Goal: Communication & Community: Answer question/provide support

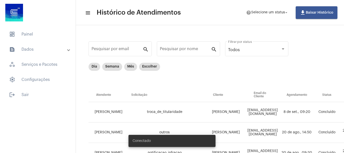
drag, startPoint x: 42, startPoint y: 34, endPoint x: 111, endPoint y: 29, distance: 68.7
click at [43, 34] on span "dashboard Painel" at bounding box center [37, 34] width 65 height 12
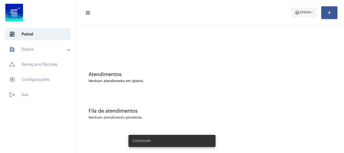
click at [299, 16] on span "help Online arrow_drop_down" at bounding box center [303, 12] width 19 height 9
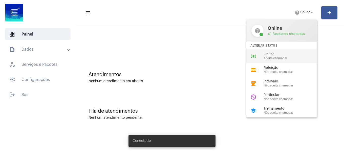
click at [299, 53] on span "Online" at bounding box center [292, 55] width 58 height 4
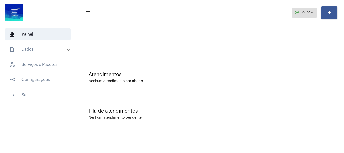
click at [307, 16] on span "online_prediction Online arrow_drop_down" at bounding box center [303, 12] width 19 height 9
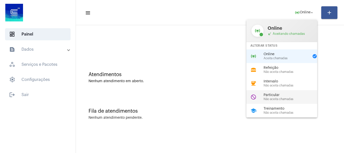
click at [274, 96] on span "Particular" at bounding box center [292, 96] width 58 height 4
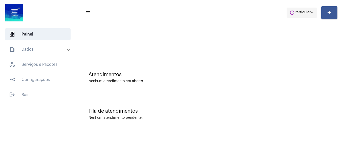
click at [297, 10] on span "do_not_disturb Particular arrow_drop_down" at bounding box center [301, 12] width 25 height 9
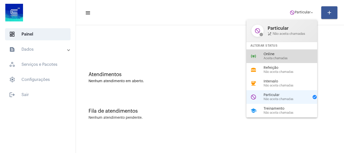
click at [286, 51] on div "online_prediction Online Aceita chamadas" at bounding box center [285, 57] width 79 height 14
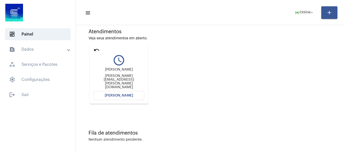
scroll to position [44, 0]
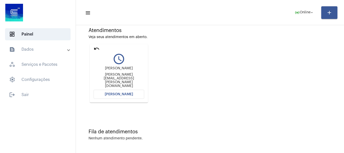
drag, startPoint x: 181, startPoint y: 66, endPoint x: 231, endPoint y: 27, distance: 63.4
click at [231, 27] on div "Atendimentos Veja seus atendimentos em aberto. undo query_builder Lauro Garmatt…" at bounding box center [209, 64] width 263 height 102
click at [125, 95] on span "[PERSON_NAME]" at bounding box center [119, 95] width 28 height 4
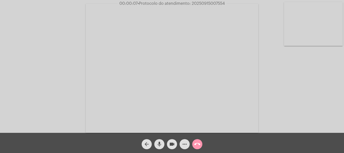
click at [307, 32] on video at bounding box center [313, 24] width 59 height 44
click at [78, 74] on video at bounding box center [67, 68] width 59 height 44
click at [309, 35] on video at bounding box center [313, 24] width 59 height 44
click at [162, 147] on mat-icon "mic" at bounding box center [159, 145] width 6 height 6
click at [162, 147] on mat-icon "mic_off" at bounding box center [159, 145] width 6 height 6
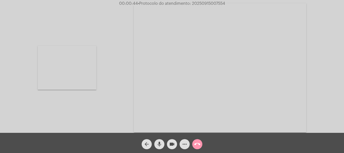
click at [162, 147] on mat-icon "mic" at bounding box center [159, 145] width 6 height 6
click at [162, 147] on mat-icon "mic_off" at bounding box center [159, 145] width 6 height 6
click at [91, 68] on video at bounding box center [67, 68] width 59 height 44
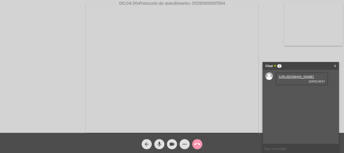
click at [285, 73] on div "https://neft-transfer-bucket.s3.amazonaws.com/temp-0b122094-5c96-f525-cf16-5b58…" at bounding box center [301, 79] width 53 height 13
click at [285, 79] on link "https://neft-transfer-bucket.s3.amazonaws.com/temp-0b122094-5c96-f525-cf16-5b58…" at bounding box center [295, 77] width 35 height 4
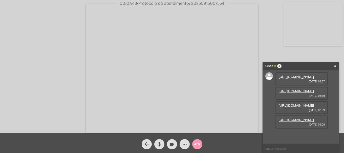
click at [290, 93] on link "https://neft-transfer-bucket.s3.amazonaws.com/temp-3ce2c6b3-ab22-28df-9804-ef42…" at bounding box center [295, 91] width 35 height 4
click at [295, 104] on link "https://neft-transfer-bucket.s3.amazonaws.com/temp-1eed8f9b-79fb-426a-5eb4-d1d0…" at bounding box center [295, 106] width 35 height 4
click at [291, 122] on link "https://neft-transfer-bucket.s3.amazonaws.com/temp-345c3e00-a5eb-e13d-81a6-68b2…" at bounding box center [295, 120] width 35 height 4
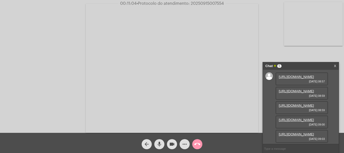
click at [299, 133] on link "https://neft-transfer-bucket.s3.amazonaws.com/temp-d7ecb8a7-0e2e-1b0e-e621-70d9…" at bounding box center [295, 135] width 35 height 4
click at [157, 146] on mat-icon "mic" at bounding box center [159, 145] width 6 height 6
click at [156, 146] on mat-icon "mic_off" at bounding box center [159, 145] width 6 height 6
click at [163, 144] on button "mic" at bounding box center [159, 144] width 10 height 10
click at [163, 144] on button "mic_off" at bounding box center [159, 144] width 10 height 10
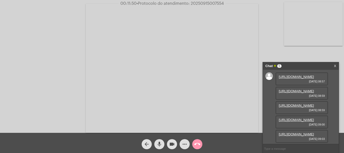
click at [185, 143] on mat-icon "more_horiz" at bounding box center [184, 145] width 6 height 6
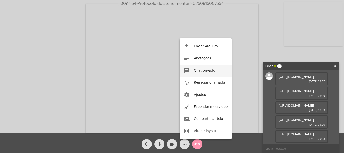
click at [207, 73] on button "chat Chat privado" at bounding box center [205, 71] width 52 height 12
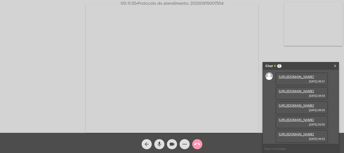
click at [294, 147] on input "text" at bounding box center [301, 149] width 76 height 9
type input "oi"
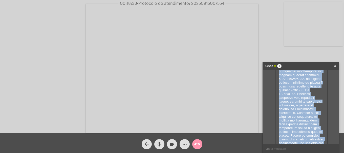
scroll to position [248, 0]
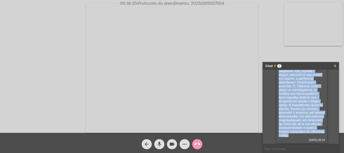
drag, startPoint x: 278, startPoint y: 100, endPoint x: 313, endPoint y: 134, distance: 48.6
click at [313, 134] on div "15/09/2025 09:10" at bounding box center [301, 58] width 53 height 172
copy span "Eu, Lauro Gabriel Garmatter de Almeida Leite Ribeiro, portador do CPF 063.710.0…"
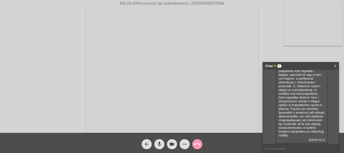
click at [279, 147] on input "text" at bounding box center [301, 149] width 76 height 9
click at [208, 3] on span "• Protocolo do atendimento: 20250915007554" at bounding box center [180, 4] width 87 height 4
copy span "20250915007554"
click at [275, 148] on input "text" at bounding box center [301, 149] width 76 height 9
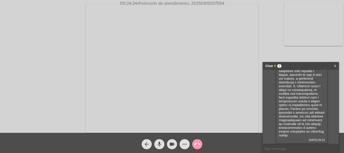
paste input "20250915007554"
type input "20250915007554"
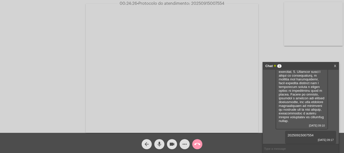
scroll to position [262, 0]
click at [200, 141] on button "call_end" at bounding box center [197, 144] width 10 height 10
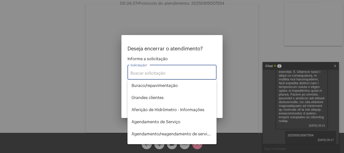
click at [173, 73] on input "Solicitação *" at bounding box center [171, 73] width 83 height 5
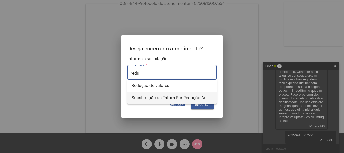
click at [181, 96] on span "Substituição de Fatura Por Redução Autorizada" at bounding box center [171, 98] width 81 height 12
type input "Substituição de Fatura Por Redução Autorizada"
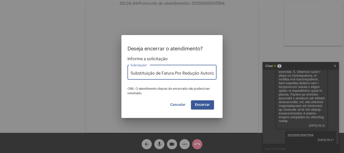
scroll to position [0, 6]
click at [200, 106] on span "Encerrar" at bounding box center [202, 105] width 15 height 4
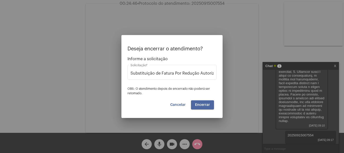
click at [200, 106] on span "Encerrar" at bounding box center [202, 105] width 15 height 4
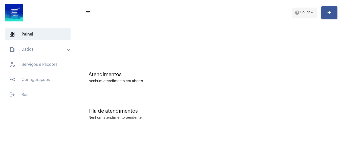
drag, startPoint x: 308, startPoint y: 11, endPoint x: 303, endPoint y: 17, distance: 7.4
click at [308, 11] on span "Online" at bounding box center [304, 13] width 11 height 4
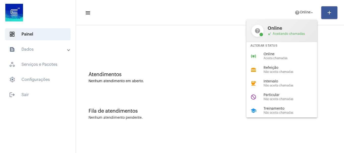
click at [281, 46] on div "Alterar Status" at bounding box center [281, 45] width 71 height 7
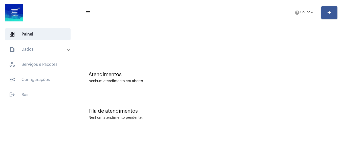
click at [277, 53] on div at bounding box center [209, 42] width 263 height 29
click at [299, 18] on mat-toolbar-row "menu help Online arrow_drop_down add" at bounding box center [210, 13] width 268 height 16
click at [302, 12] on span "Online" at bounding box center [304, 13] width 11 height 4
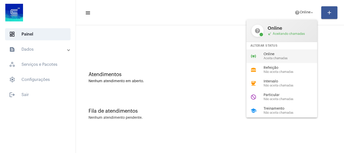
click at [278, 59] on span "Aceita chamadas" at bounding box center [292, 58] width 58 height 3
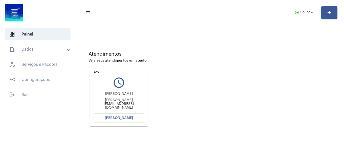
scroll to position [44, 0]
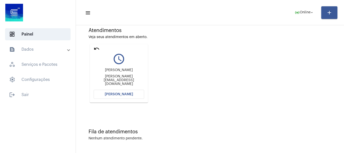
click at [141, 72] on div "felipe" at bounding box center [119, 70] width 51 height 4
click at [123, 97] on button "[PERSON_NAME]" at bounding box center [119, 94] width 51 height 9
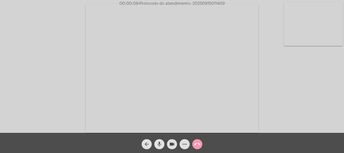
click at [160, 141] on span "mic" at bounding box center [159, 144] width 6 height 10
click at [160, 141] on span "mic_off" at bounding box center [159, 144] width 6 height 10
click at [308, 31] on video at bounding box center [313, 24] width 59 height 44
click at [173, 148] on mat-icon "videocam" at bounding box center [172, 145] width 6 height 6
click at [160, 148] on span "mic" at bounding box center [159, 144] width 6 height 10
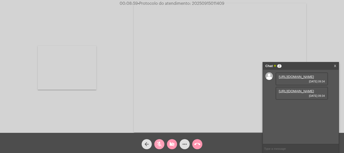
click at [160, 148] on span "mic_off" at bounding box center [159, 144] width 6 height 10
click at [168, 145] on button "videocam_off" at bounding box center [172, 144] width 10 height 10
click at [290, 79] on link "https://neft-transfer-bucket.s3.amazonaws.com/temp-34e23f38-3b01-cfbd-2402-37b3…" at bounding box center [295, 77] width 35 height 4
click at [71, 56] on video at bounding box center [67, 68] width 59 height 44
click at [160, 149] on span "mic" at bounding box center [159, 144] width 6 height 10
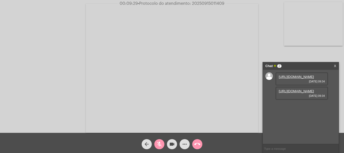
click at [159, 149] on span "mic_off" at bounding box center [159, 144] width 6 height 10
click at [298, 93] on link "https://neft-transfer-bucket.s3.amazonaws.com/temp-53358009-169e-d756-cd4a-41b2…" at bounding box center [295, 91] width 35 height 4
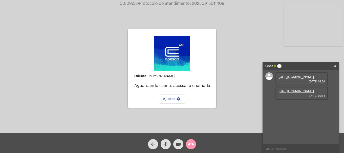
click at [167, 144] on mat-icon "mic" at bounding box center [165, 145] width 6 height 6
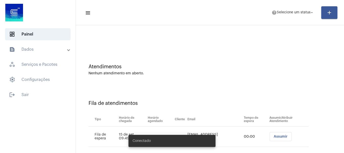
scroll to position [15, 0]
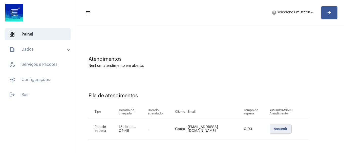
click at [280, 132] on button "Assumir" at bounding box center [280, 129] width 22 height 9
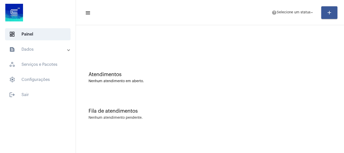
scroll to position [0, 0]
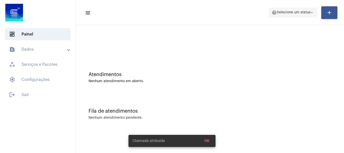
click at [300, 12] on span "Selecione um status" at bounding box center [293, 13] width 34 height 4
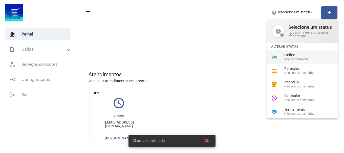
click at [294, 54] on span "Online" at bounding box center [313, 56] width 58 height 4
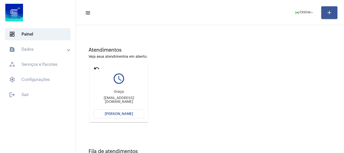
scroll to position [44, 0]
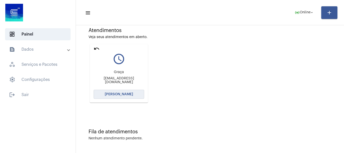
click at [132, 90] on button "[PERSON_NAME]" at bounding box center [119, 94] width 51 height 9
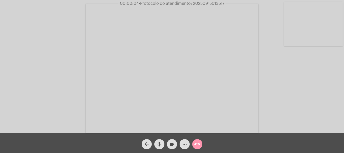
click at [20, 98] on div "Acessando Câmera e Microfone..." at bounding box center [172, 67] width 343 height 133
click at [155, 145] on button "mic" at bounding box center [159, 144] width 10 height 10
click at [155, 145] on button "mic_off" at bounding box center [159, 144] width 10 height 10
click at [155, 145] on button "mic" at bounding box center [159, 144] width 10 height 10
click at [155, 145] on button "mic_off" at bounding box center [159, 144] width 10 height 10
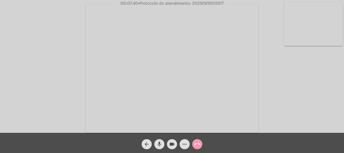
click at [197, 4] on span "• Protocolo do atendimento: 20250915013517" at bounding box center [180, 4] width 85 height 4
drag, startPoint x: 197, startPoint y: 4, endPoint x: 8, endPoint y: 79, distance: 203.2
click at [8, 79] on div "Acessando Câmera e Microfone..." at bounding box center [172, 67] width 343 height 133
click at [207, 5] on span "• Protocolo do atendimento: 20250915013517" at bounding box center [180, 4] width 85 height 4
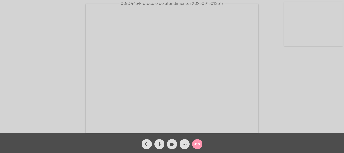
click at [207, 5] on span "• Protocolo do atendimento: 20250915013517" at bounding box center [180, 4] width 85 height 4
copy span "20250915013517"
click at [196, 145] on mat-icon "call_end" at bounding box center [197, 145] width 6 height 6
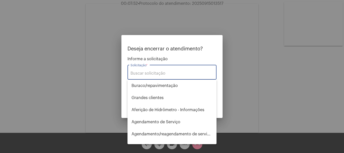
click at [172, 71] on div "Solicitação *" at bounding box center [171, 72] width 83 height 16
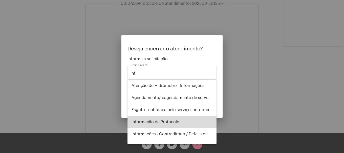
click at [185, 123] on span "Informação de Protocolo" at bounding box center [171, 122] width 81 height 12
type input "Informação de Protocolo"
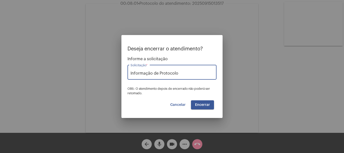
click at [199, 104] on span "Encerrar" at bounding box center [202, 105] width 15 height 4
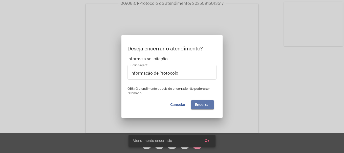
click at [199, 104] on span "Encerrar" at bounding box center [202, 105] width 15 height 4
click at [199, 104] on video at bounding box center [172, 68] width 172 height 129
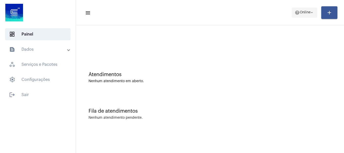
click at [294, 10] on mat-icon "help" at bounding box center [296, 12] width 5 height 5
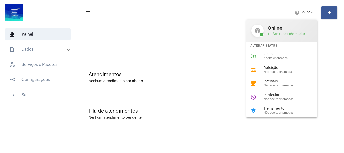
click at [282, 59] on span "Aceita chamadas" at bounding box center [292, 58] width 58 height 3
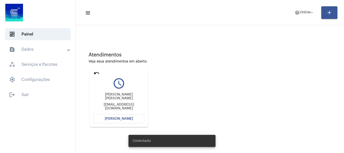
scroll to position [44, 0]
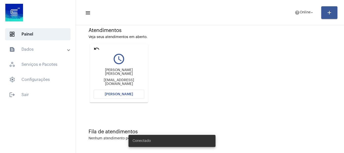
click at [124, 101] on mat-card "undo query_builder Nilza Teresinha Borges de senna Jorgesamucafreefire15031504@…" at bounding box center [119, 73] width 58 height 59
click at [124, 98] on button "[PERSON_NAME]" at bounding box center [119, 94] width 51 height 9
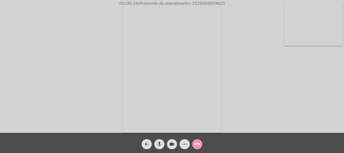
click at [307, 19] on video at bounding box center [313, 24] width 59 height 44
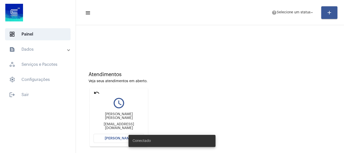
click at [95, 94] on mat-icon "undo" at bounding box center [97, 93] width 6 height 6
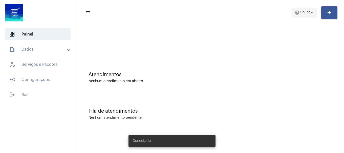
click at [302, 14] on span "help Online arrow_drop_down" at bounding box center [303, 12] width 19 height 9
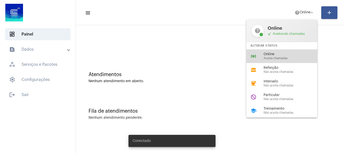
click at [292, 55] on span "Online" at bounding box center [292, 55] width 58 height 4
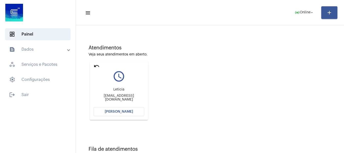
scroll to position [44, 0]
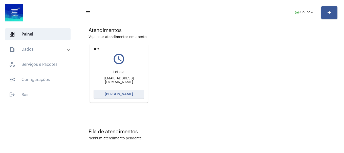
click at [115, 95] on span "[PERSON_NAME]" at bounding box center [119, 95] width 28 height 4
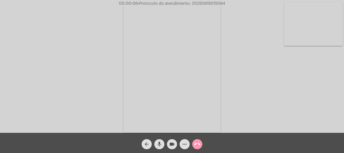
click at [314, 28] on video at bounding box center [313, 24] width 59 height 44
click at [158, 147] on mat-icon "mic" at bounding box center [159, 145] width 6 height 6
click at [163, 146] on button "mic_off" at bounding box center [159, 144] width 10 height 10
drag, startPoint x: 167, startPoint y: 140, endPoint x: 162, endPoint y: 142, distance: 5.1
click at [167, 141] on div "videocam" at bounding box center [172, 143] width 13 height 13
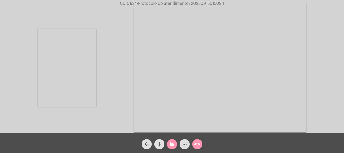
click at [162, 142] on button "mic" at bounding box center [159, 144] width 10 height 10
click at [166, 142] on div "videocam_off" at bounding box center [172, 143] width 13 height 13
click at [158, 141] on span "mic_off" at bounding box center [159, 144] width 6 height 10
click at [158, 141] on span "mic" at bounding box center [159, 144] width 6 height 10
click at [158, 141] on span "mic_off" at bounding box center [159, 144] width 6 height 10
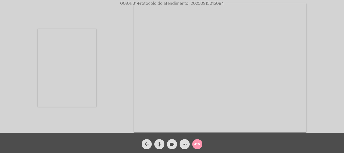
click at [155, 145] on button "mic" at bounding box center [159, 144] width 10 height 10
click at [155, 145] on button "mic_off" at bounding box center [159, 144] width 10 height 10
click at [189, 145] on button "more_horiz" at bounding box center [184, 144] width 10 height 10
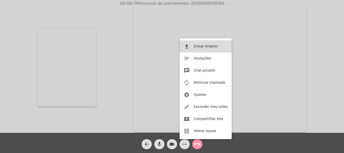
click at [192, 44] on button "file_upload Enviar Arquivo" at bounding box center [205, 46] width 52 height 12
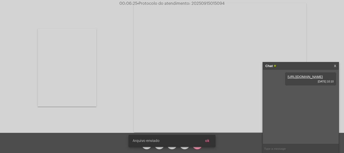
click at [210, 142] on button "ok" at bounding box center [207, 141] width 12 height 9
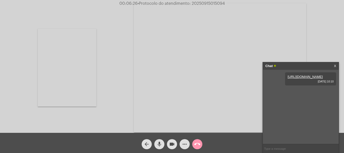
click at [186, 146] on mat-icon "more_horiz" at bounding box center [184, 145] width 6 height 6
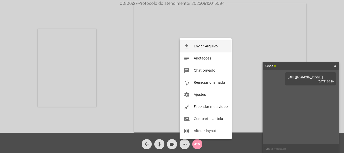
click at [217, 41] on button "file_upload Enviar Arquivo" at bounding box center [205, 46] width 52 height 12
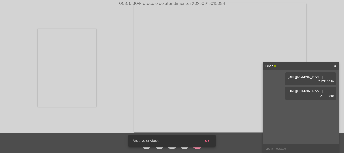
click at [208, 142] on span "ok" at bounding box center [207, 141] width 4 height 4
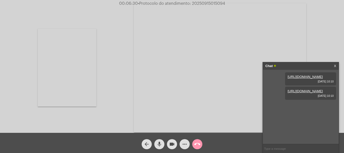
click at [187, 147] on mat-icon "more_horiz" at bounding box center [184, 145] width 6 height 6
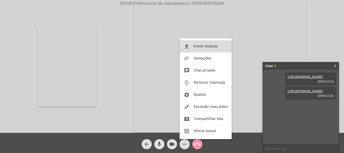
click at [201, 47] on span "Enviar Arquivo" at bounding box center [206, 47] width 24 height 4
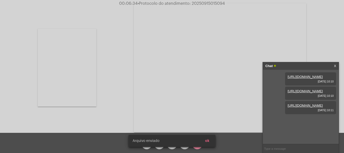
scroll to position [4, 0]
click at [205, 140] on span "ok" at bounding box center [207, 141] width 4 height 4
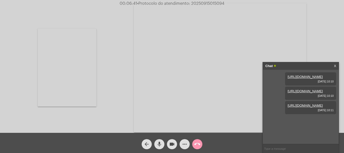
click at [160, 144] on mat-icon "mic" at bounding box center [159, 145] width 6 height 6
click at [175, 140] on span "videocam" at bounding box center [172, 144] width 6 height 10
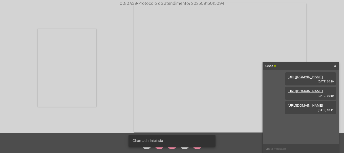
click at [159, 146] on snack-bar-container "Chamada Iniciada" at bounding box center [171, 141] width 87 height 12
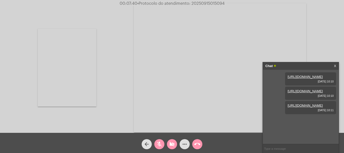
click at [159, 147] on mat-icon "mic_off" at bounding box center [159, 145] width 6 height 6
click at [172, 142] on mat-icon "videocam_off" at bounding box center [172, 145] width 6 height 6
click at [161, 144] on mat-icon "mic" at bounding box center [159, 145] width 6 height 6
click at [157, 141] on span "mic_off" at bounding box center [159, 144] width 6 height 10
click at [196, 3] on span "• Protocolo do atendimento: 20250915015094" at bounding box center [180, 4] width 87 height 4
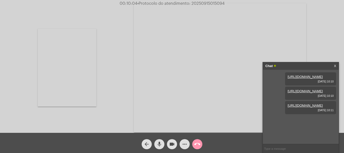
click at [196, 3] on span "• Protocolo do atendimento: 20250915015094" at bounding box center [180, 4] width 87 height 4
copy span "20250915015094"
click at [280, 147] on input "text" at bounding box center [301, 149] width 76 height 9
paste input "20250915015094"
type input "20250915015094"
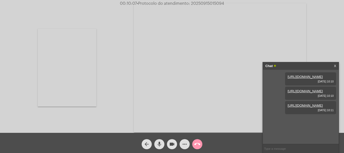
scroll to position [19, 0]
click at [198, 145] on mat-icon "call_end" at bounding box center [197, 145] width 6 height 6
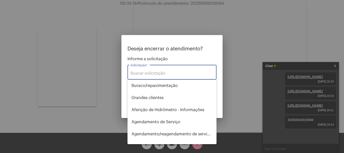
click at [185, 72] on input "Solicitação *" at bounding box center [171, 73] width 83 height 5
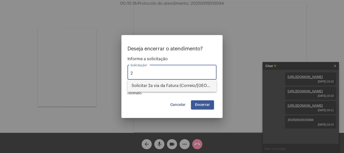
click at [180, 84] on span "Solicitar 2a via da Fatura (Correio/US/Email)" at bounding box center [171, 86] width 81 height 12
type input "Solicitar 2a via da Fatura (Correio/US/Email)"
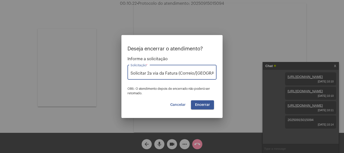
click at [207, 105] on span "Encerrar" at bounding box center [202, 105] width 15 height 4
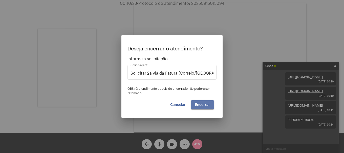
click at [207, 105] on span "Encerrar" at bounding box center [202, 105] width 15 height 4
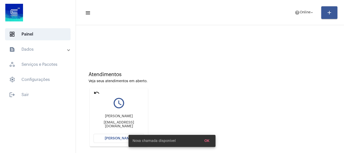
scroll to position [44, 0]
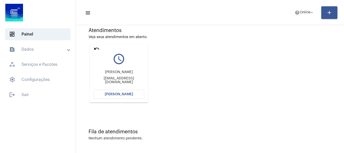
click at [129, 90] on mat-card "undo query_builder Jeferson navarro da Silva jefersonandressa2012@gmail.com Abr…" at bounding box center [119, 73] width 58 height 59
click at [129, 90] on button "[PERSON_NAME]" at bounding box center [119, 94] width 51 height 9
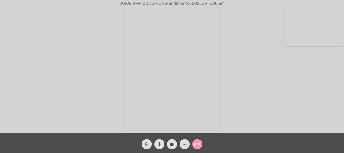
click at [162, 143] on button "mic" at bounding box center [159, 144] width 10 height 10
click at [178, 150] on div "arrow_back mic_off videocam more_horiz call_end" at bounding box center [172, 143] width 344 height 20
click at [169, 145] on mat-icon "videocam" at bounding box center [172, 145] width 6 height 6
click at [169, 145] on mat-icon "videocam_off" at bounding box center [172, 145] width 6 height 6
click at [163, 144] on button "mic_off" at bounding box center [159, 144] width 10 height 10
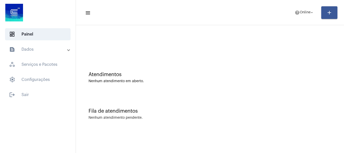
click at [162, 99] on div "Fila de atendimentos Nenhum atendimento pendente." at bounding box center [209, 112] width 263 height 37
click at [298, 8] on button "help Online arrow_drop_down" at bounding box center [304, 13] width 26 height 10
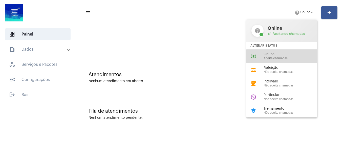
click at [297, 62] on div "online_prediction Online Aceita chamadas" at bounding box center [285, 57] width 79 height 14
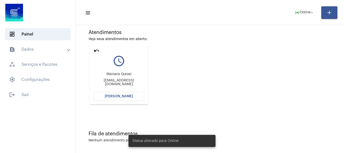
scroll to position [44, 0]
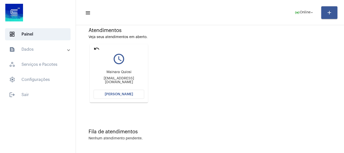
click at [133, 99] on mat-card "undo query_builder Mainara Quiosi [EMAIL_ADDRESS][DOMAIN_NAME] [PERSON_NAME]" at bounding box center [119, 73] width 58 height 59
click at [136, 95] on button "[PERSON_NAME]" at bounding box center [119, 94] width 51 height 9
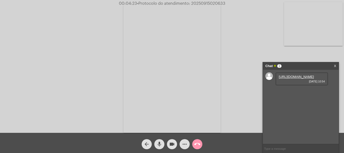
click at [286, 79] on link "[URL][DOMAIN_NAME]" at bounding box center [295, 77] width 35 height 4
click at [293, 145] on input "text" at bounding box center [301, 149] width 76 height 9
type input "oi"
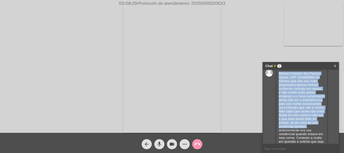
scroll to position [57, 0]
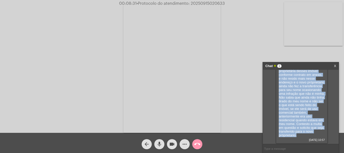
drag, startPoint x: 278, startPoint y: 85, endPoint x: 309, endPoint y: 134, distance: 57.0
click at [309, 134] on div "Mainara Daiane dos Passos Quiosi, CPF 034938680-30 informo que não sou mais pro…" at bounding box center [301, 99] width 53 height 89
copy span "Mainara Daiane dos Passos Quiosi, CPF 034938680-30 informo que não sou mais pro…"
click at [209, 3] on span "• Protocolo do atendimento: 20250915020633" at bounding box center [180, 4] width 88 height 4
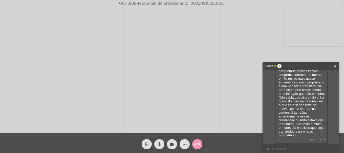
click at [209, 3] on span "• Protocolo do atendimento: 20250915020633" at bounding box center [180, 4] width 88 height 4
copy span "20250915020633"
click at [286, 145] on input "text" at bounding box center [301, 149] width 76 height 9
paste input "20250915020633"
type input "20250915020633"
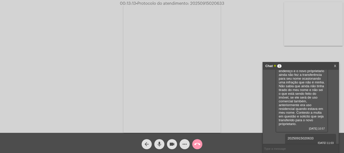
scroll to position [72, 0]
click at [194, 144] on mat-icon "call_end" at bounding box center [197, 145] width 6 height 6
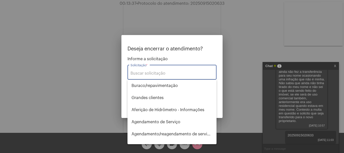
click at [167, 74] on input "Solicitação *" at bounding box center [171, 73] width 83 height 5
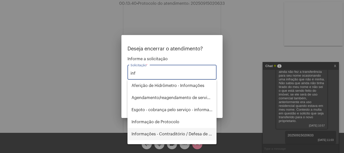
click at [170, 133] on span "Informações - Contraditório / Defesa de infração" at bounding box center [171, 134] width 81 height 12
type input "Informações - Contraditório / Defesa de infração"
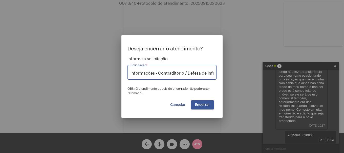
scroll to position [0, 9]
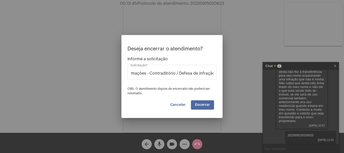
click at [206, 107] on button "Encerrar" at bounding box center [202, 105] width 23 height 9
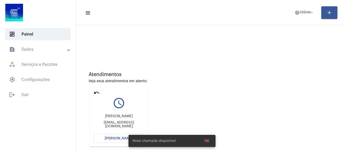
scroll to position [44, 0]
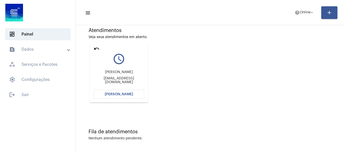
click at [125, 96] on button "[PERSON_NAME]" at bounding box center [119, 94] width 51 height 9
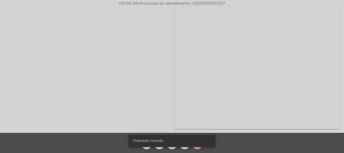
click at [159, 147] on snack-bar-container "Chamada Iniciada" at bounding box center [171, 141] width 87 height 12
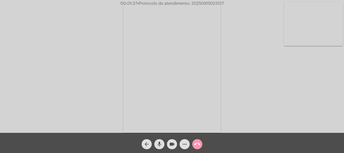
click at [258, 37] on div "Acessando Câmera e Microfone..." at bounding box center [172, 67] width 343 height 133
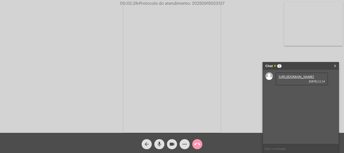
click at [301, 79] on link "https://neft-transfer-bucket.s3.amazonaws.com/temp-4828aab7-14e9-abfc-419a-dac1…" at bounding box center [295, 77] width 35 height 4
click at [294, 93] on link "https://neft-transfer-bucket.s3.amazonaws.com/temp-f6c37c96-7aa6-6087-9d9a-9527…" at bounding box center [295, 91] width 35 height 4
click at [283, 108] on link "https://neft-transfer-bucket.s3.amazonaws.com/temp-a07952ab-6525-bd65-dee3-51eb…" at bounding box center [295, 106] width 35 height 4
click at [258, 31] on div "Acessando Câmera e Microfone..." at bounding box center [172, 67] width 343 height 133
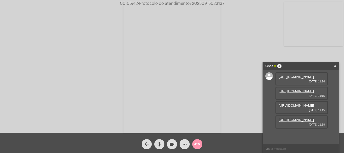
scroll to position [30, 0]
click at [293, 122] on link "https://neft-transfer-bucket.s3.amazonaws.com/temp-88dba55f-9d6e-6530-4f9e-3764…" at bounding box center [295, 120] width 35 height 4
click at [164, 146] on div "mic" at bounding box center [159, 143] width 13 height 13
click at [169, 145] on button "videocam" at bounding box center [172, 144] width 10 height 10
click at [162, 145] on button "mic_off" at bounding box center [159, 144] width 10 height 10
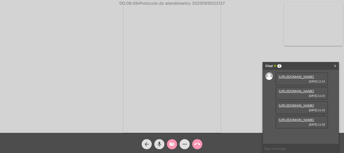
click at [16, 25] on div "Acessando Câmera e Microfone..." at bounding box center [172, 67] width 343 height 133
click at [170, 145] on mat-icon "videocam_off" at bounding box center [172, 145] width 6 height 6
click at [175, 148] on button "videocam" at bounding box center [172, 144] width 10 height 10
click at [182, 141] on span "more_horiz" at bounding box center [184, 144] width 6 height 10
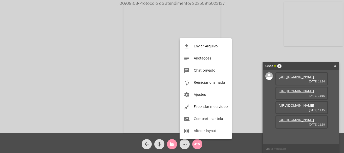
click at [174, 146] on div at bounding box center [172, 76] width 344 height 153
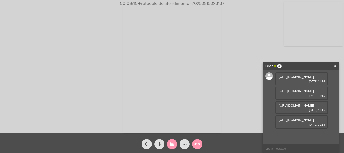
click at [165, 144] on div "mic" at bounding box center [159, 143] width 13 height 13
click at [168, 144] on button "videocam_off" at bounding box center [172, 144] width 10 height 10
click at [162, 144] on mat-icon "mic_off" at bounding box center [159, 145] width 6 height 6
click at [283, 133] on link "https://neft-transfer-bucket.s3.amazonaws.com/temp-0ec4e996-cd56-eba0-2007-6356…" at bounding box center [295, 135] width 35 height 4
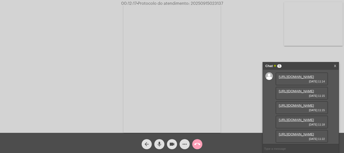
click at [199, 143] on mat-icon "call_end" at bounding box center [197, 145] width 6 height 6
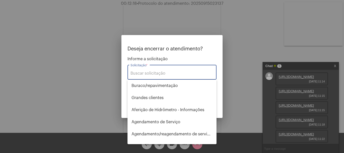
click at [176, 67] on div "Solicitação *" at bounding box center [171, 72] width 83 height 16
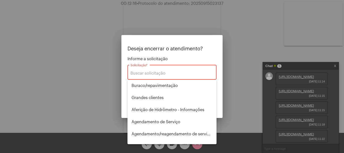
click at [175, 72] on input "Solicitação *" at bounding box center [171, 73] width 83 height 5
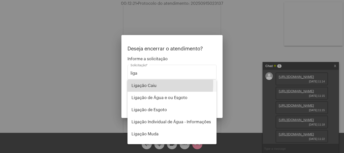
click at [137, 84] on span "Ligação Caiu" at bounding box center [171, 86] width 81 height 12
type input "Ligação Caiu"
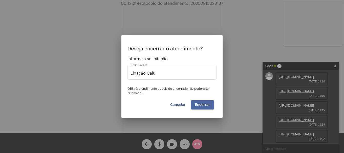
click at [199, 103] on span "Encerrar" at bounding box center [202, 105] width 15 height 4
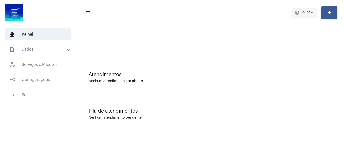
click at [304, 10] on span "help Online arrow_drop_down" at bounding box center [303, 12] width 19 height 9
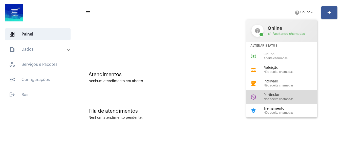
click at [297, 102] on div "do_not_disturb Particular Não aceita chamadas" at bounding box center [285, 97] width 79 height 14
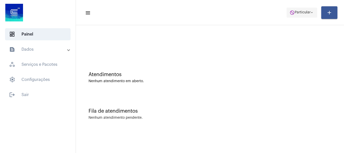
click at [307, 17] on span "do_not_disturb Particular arrow_drop_down" at bounding box center [301, 12] width 25 height 9
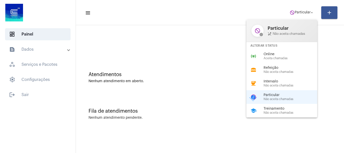
click at [269, 53] on span "Online" at bounding box center [292, 55] width 58 height 4
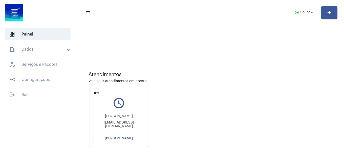
click at [138, 138] on button "[PERSON_NAME]" at bounding box center [119, 138] width 51 height 9
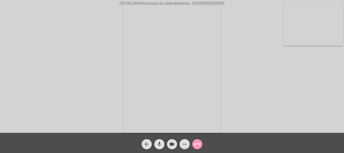
click at [163, 146] on button "mic" at bounding box center [159, 144] width 10 height 10
click at [323, 31] on video at bounding box center [313, 24] width 59 height 44
click at [74, 59] on video at bounding box center [67, 68] width 59 height 78
click at [161, 143] on mat-icon "mic_off" at bounding box center [159, 145] width 6 height 6
click at [186, 145] on mat-icon "more_horiz" at bounding box center [184, 145] width 6 height 6
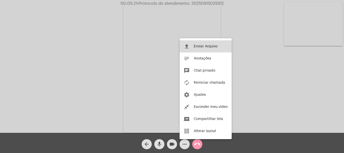
click at [195, 51] on button "file_upload Enviar Arquivo" at bounding box center [205, 46] width 52 height 12
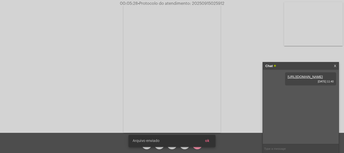
drag, startPoint x: 206, startPoint y: 139, endPoint x: 211, endPoint y: 137, distance: 4.7
click at [208, 138] on button "ok" at bounding box center [207, 141] width 12 height 9
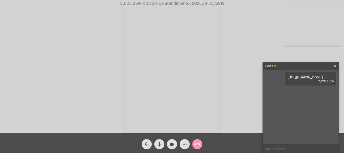
click at [161, 145] on mat-icon "mic" at bounding box center [159, 145] width 6 height 6
click at [163, 143] on button "mic_off" at bounding box center [159, 144] width 10 height 10
click at [207, 5] on span "• Protocolo do atendimento: 20250915025912" at bounding box center [180, 4] width 86 height 4
copy span "20250915025912"
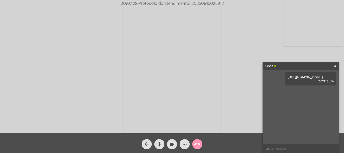
click at [280, 149] on input "text" at bounding box center [301, 149] width 76 height 9
paste input "20250915025912"
type input "20250915025912"
click at [199, 150] on div "arrow_back mic videocam more_horiz call_end" at bounding box center [172, 143] width 344 height 20
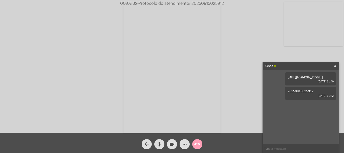
click at [199, 144] on mat-icon "call_end" at bounding box center [197, 145] width 6 height 6
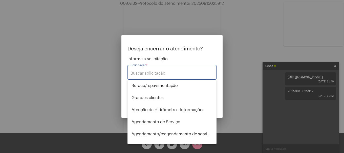
click at [159, 74] on input "Solicitação *" at bounding box center [171, 73] width 83 height 5
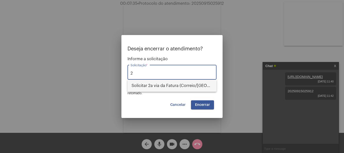
click at [162, 85] on span "Solicitar 2a via da Fatura (Correio/US/Email)" at bounding box center [171, 86] width 81 height 12
type input "Solicitar 2a via da Fatura (Correio/US/Email)"
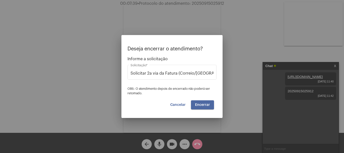
click at [196, 104] on span "Encerrar" at bounding box center [202, 105] width 15 height 4
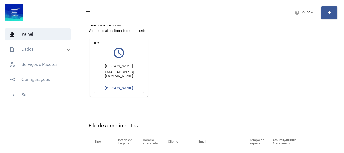
scroll to position [51, 0]
click at [133, 87] on button "Abrir Chamada" at bounding box center [119, 88] width 51 height 9
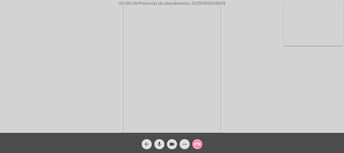
click at [161, 146] on mat-icon "mic" at bounding box center [159, 145] width 6 height 6
click at [171, 143] on mat-icon "videocam" at bounding box center [172, 145] width 6 height 6
click at [171, 143] on mat-icon "videocam_off" at bounding box center [172, 145] width 6 height 6
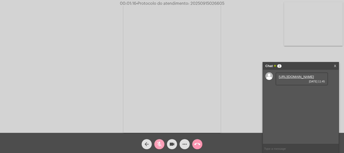
click at [158, 146] on mat-icon "mic_off" at bounding box center [159, 145] width 6 height 6
click at [305, 79] on link "https://neft-transfer-bucket.s3.amazonaws.com/temp-2bf322ac-5122-51ed-c71a-19ac…" at bounding box center [295, 77] width 35 height 4
click at [182, 146] on mat-icon "more_horiz" at bounding box center [184, 145] width 6 height 6
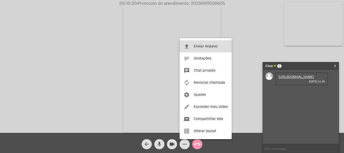
click at [206, 42] on button "file_upload Enviar Arquivo" at bounding box center [205, 46] width 52 height 12
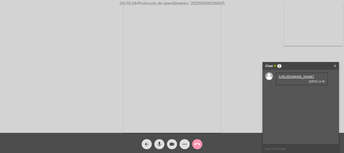
click at [194, 0] on div "Acessando Câmera e Microfone..." at bounding box center [172, 66] width 344 height 133
click at [194, 1] on span "00:10:24 • Protocolo do atendimento: 20250915026605" at bounding box center [172, 3] width 109 height 5
click at [194, 2] on span "• Protocolo do atendimento: 20250915026605" at bounding box center [180, 4] width 88 height 4
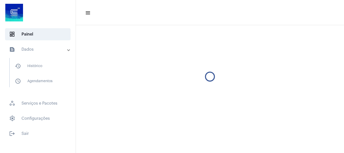
click at [201, 3] on mat-sidenav-content "menu" at bounding box center [210, 76] width 268 height 153
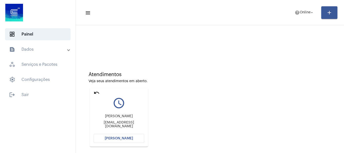
click at [135, 135] on button "Abrir Chamada" at bounding box center [119, 138] width 51 height 9
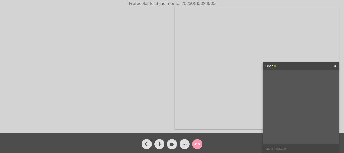
click at [205, 4] on span "Protocolo do atendimento: 20250915026605" at bounding box center [172, 4] width 87 height 4
copy span "20250915026605"
click at [284, 148] on input "text" at bounding box center [301, 149] width 76 height 9
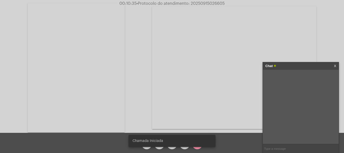
paste input "20250915026605"
type input "20250915026605"
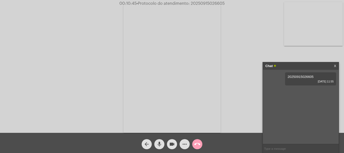
click at [199, 143] on mat-icon "call_end" at bounding box center [197, 145] width 6 height 6
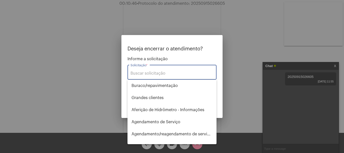
click at [175, 72] on input "Solicitação *" at bounding box center [171, 73] width 83 height 5
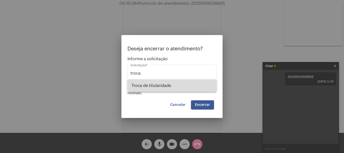
click at [171, 82] on span "Troca de titularidade" at bounding box center [171, 86] width 81 height 12
type input "Troca de titularidade"
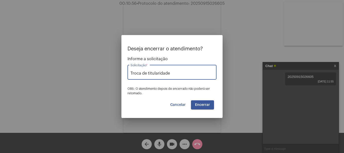
click at [206, 108] on button "Encerrar" at bounding box center [202, 105] width 23 height 9
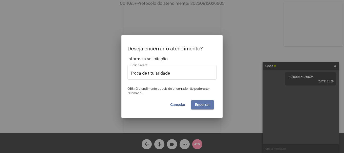
click at [205, 107] on button "Encerrar" at bounding box center [202, 105] width 23 height 9
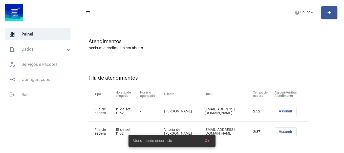
scroll to position [36, 0]
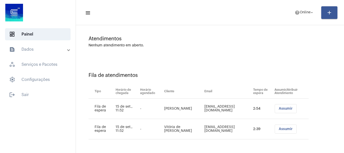
click at [274, 109] on button "Assumir" at bounding box center [285, 108] width 22 height 9
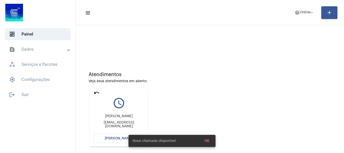
click at [121, 134] on button "Abrir Chamada" at bounding box center [119, 138] width 51 height 9
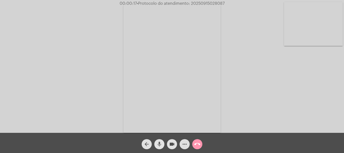
click at [158, 147] on mat-icon "mic" at bounding box center [159, 145] width 6 height 6
click at [158, 147] on mat-icon "mic_off" at bounding box center [159, 145] width 6 height 6
click at [184, 144] on mat-icon "more_horiz" at bounding box center [184, 145] width 6 height 6
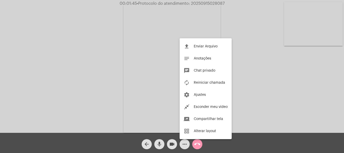
click at [77, 45] on div at bounding box center [172, 76] width 344 height 153
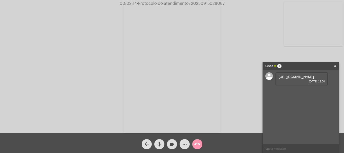
click at [311, 79] on link "https://neft-transfer-bucket.s3.amazonaws.com/temp-75267de8-c649-702f-c0b7-d311…" at bounding box center [295, 77] width 35 height 4
click at [210, 5] on span "• Protocolo do atendimento: 20250915028087" at bounding box center [181, 4] width 88 height 4
copy span "20250915028087"
click at [271, 147] on input "text" at bounding box center [301, 149] width 76 height 9
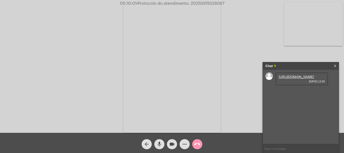
paste input "20250915028087"
type input "20250915028087"
click at [197, 144] on mat-icon "call_end" at bounding box center [197, 145] width 6 height 6
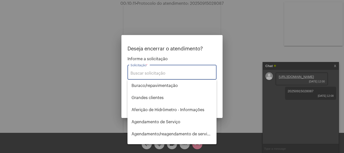
click at [175, 72] on input "Solicitação *" at bounding box center [171, 73] width 83 height 5
type input "P"
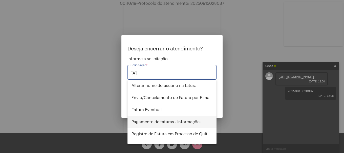
drag, startPoint x: 177, startPoint y: 123, endPoint x: 203, endPoint y: 118, distance: 26.2
click at [177, 122] on span "Pagamento de faturas - Informações" at bounding box center [171, 122] width 81 height 12
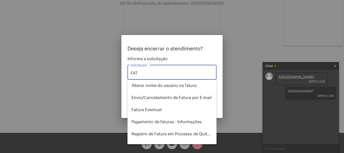
type input "Pagamento de faturas - Informações"
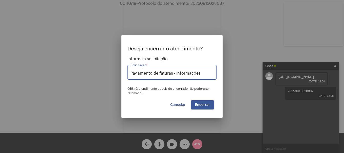
click at [205, 106] on span "Encerrar" at bounding box center [202, 105] width 15 height 4
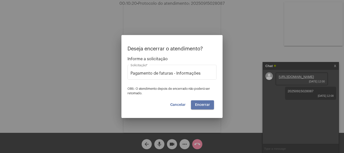
click at [205, 106] on span "Encerrar" at bounding box center [202, 105] width 15 height 4
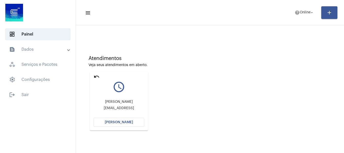
scroll to position [25, 0]
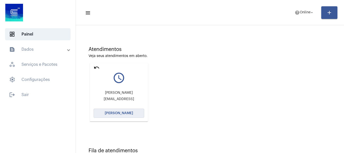
click at [96, 114] on button "Abrir Chamada" at bounding box center [119, 113] width 51 height 9
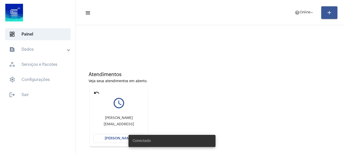
click at [107, 141] on button "[PERSON_NAME]" at bounding box center [119, 138] width 51 height 9
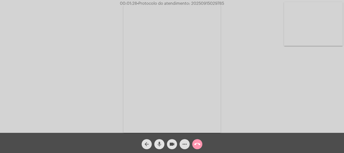
click at [160, 146] on mat-icon "mic" at bounding box center [159, 145] width 6 height 6
click at [160, 146] on mat-icon "mic_off" at bounding box center [159, 145] width 6 height 6
click at [160, 146] on mat-icon "mic" at bounding box center [159, 145] width 6 height 6
click at [160, 146] on mat-icon "mic_off" at bounding box center [159, 145] width 6 height 6
click at [162, 147] on button "mic" at bounding box center [159, 144] width 10 height 10
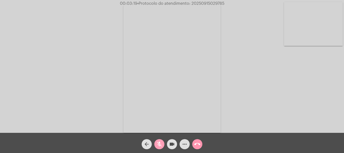
click at [162, 147] on button "mic_off" at bounding box center [159, 144] width 10 height 10
click at [156, 146] on mat-icon "mic" at bounding box center [159, 145] width 6 height 6
click at [153, 144] on div "mic_off" at bounding box center [159, 143] width 13 height 13
click at [157, 143] on mat-icon "mic" at bounding box center [159, 145] width 6 height 6
click at [194, 135] on div "arrow_back mic_off videocam more_horiz call_end" at bounding box center [172, 143] width 344 height 20
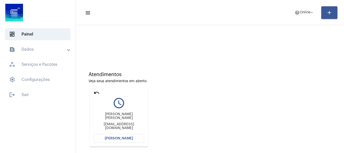
click at [95, 94] on mat-icon "undo" at bounding box center [97, 93] width 6 height 6
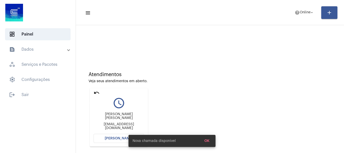
click at [96, 92] on mat-icon "undo" at bounding box center [97, 93] width 6 height 6
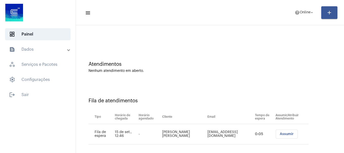
scroll to position [15, 0]
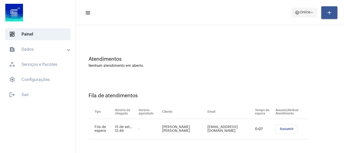
click at [300, 10] on span "help Online arrow_drop_down" at bounding box center [303, 12] width 19 height 9
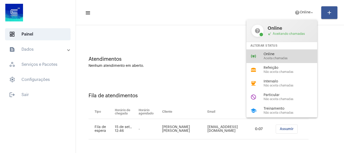
click at [297, 50] on div "online_prediction Online Aceita chamadas" at bounding box center [285, 57] width 79 height 14
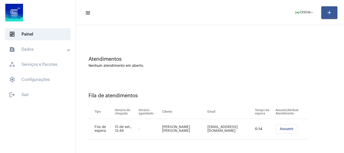
click at [282, 129] on span "Assumir" at bounding box center [287, 130] width 14 height 4
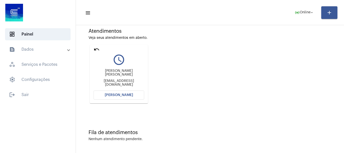
scroll to position [44, 0]
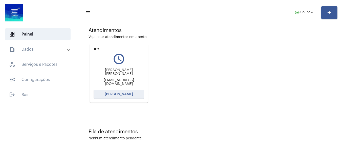
click at [134, 97] on button "Abrir Chamada" at bounding box center [119, 94] width 51 height 9
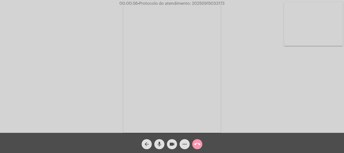
click at [324, 29] on video at bounding box center [313, 24] width 59 height 44
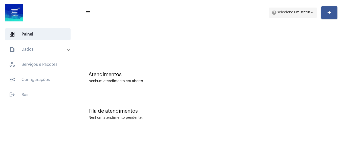
click at [289, 13] on span "Selecione um status" at bounding box center [293, 13] width 34 height 4
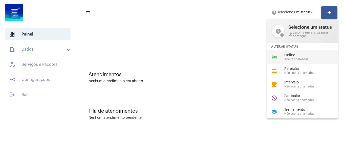
click at [278, 53] on div "online_prediction Online Aceita chamadas" at bounding box center [306, 58] width 79 height 14
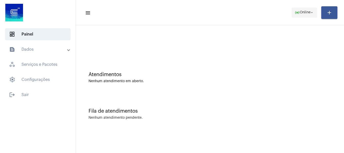
click at [302, 10] on span "online_prediction Online arrow_drop_down" at bounding box center [303, 12] width 19 height 9
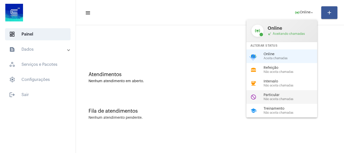
click at [274, 96] on span "Particular" at bounding box center [292, 96] width 58 height 4
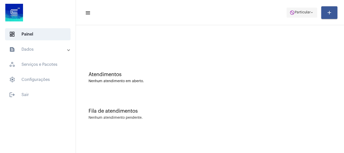
click at [294, 14] on span "Particular" at bounding box center [302, 13] width 16 height 4
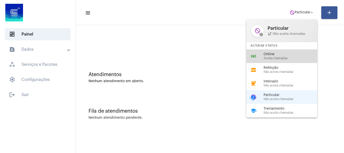
click at [272, 56] on span "Online" at bounding box center [292, 55] width 58 height 4
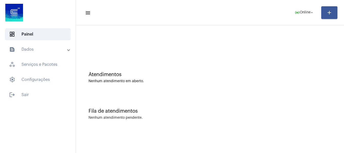
click at [205, 22] on mat-toolbar "menu online_prediction Online arrow_drop_down add" at bounding box center [210, 12] width 268 height 25
click at [300, 11] on span "Online" at bounding box center [304, 13] width 11 height 4
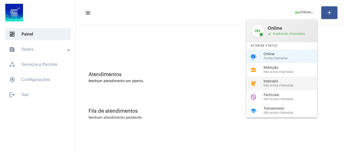
click at [271, 79] on div "coffee Intervalo Não aceita chamadas" at bounding box center [285, 84] width 79 height 14
